Goal: Check status: Check status

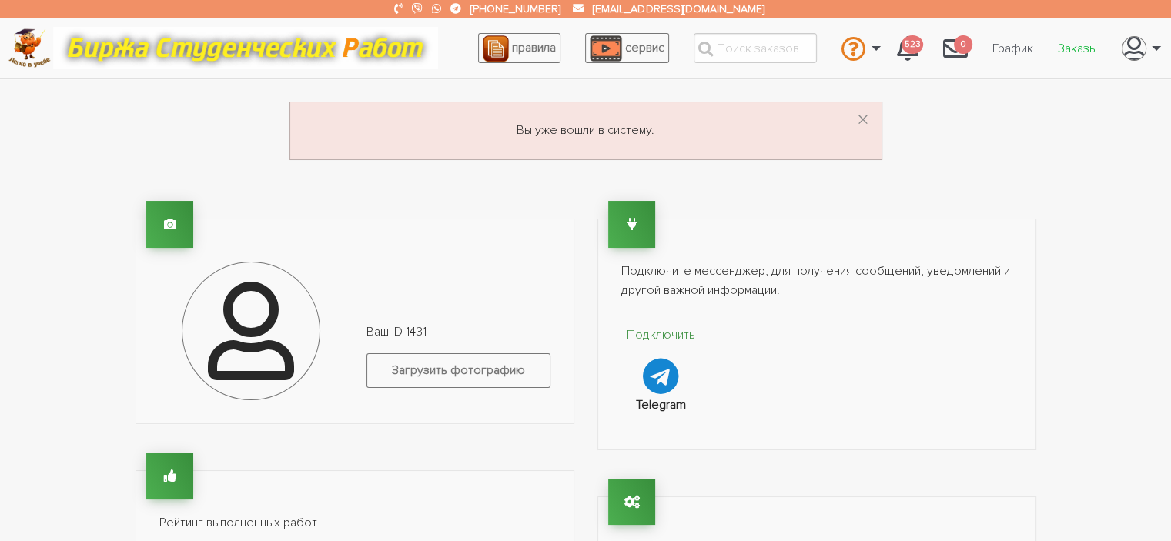
click at [1081, 48] on link "Заказы" at bounding box center [1077, 48] width 64 height 29
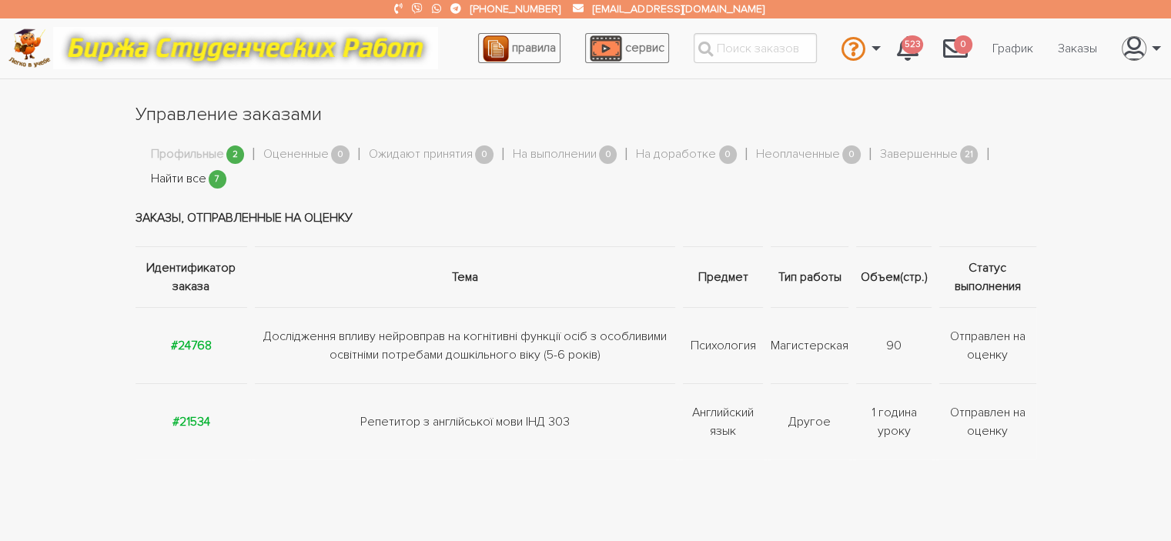
click at [175, 176] on link "Найти все" at bounding box center [178, 179] width 55 height 20
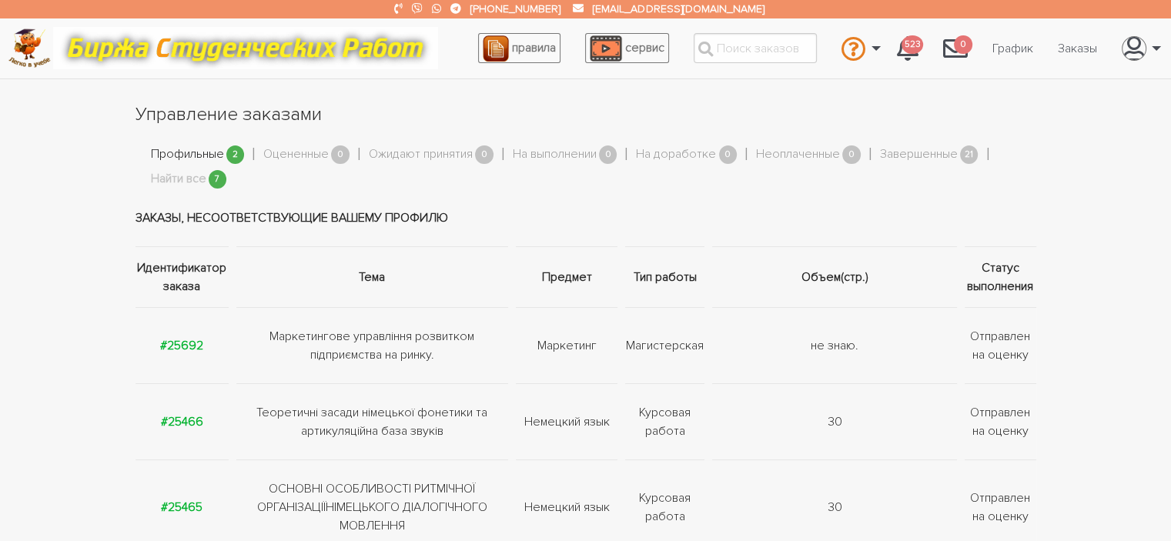
click at [193, 153] on link "Профильные" at bounding box center [187, 155] width 73 height 20
